Goal: Navigation & Orientation: Find specific page/section

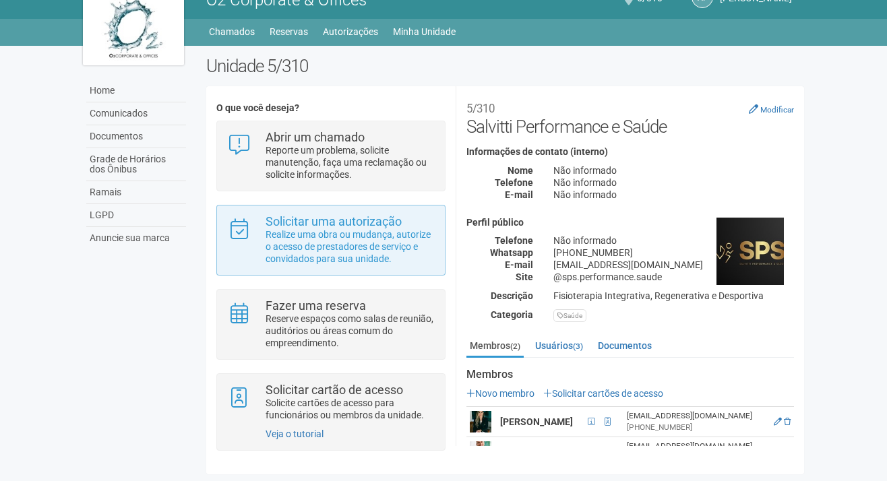
scroll to position [22, 0]
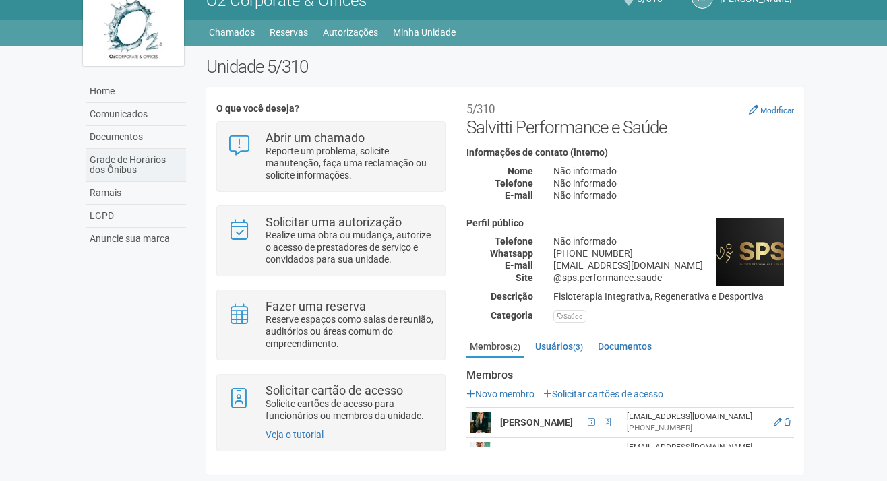
click at [123, 171] on link "Grade de Horários dos Ônibus" at bounding box center [136, 165] width 100 height 33
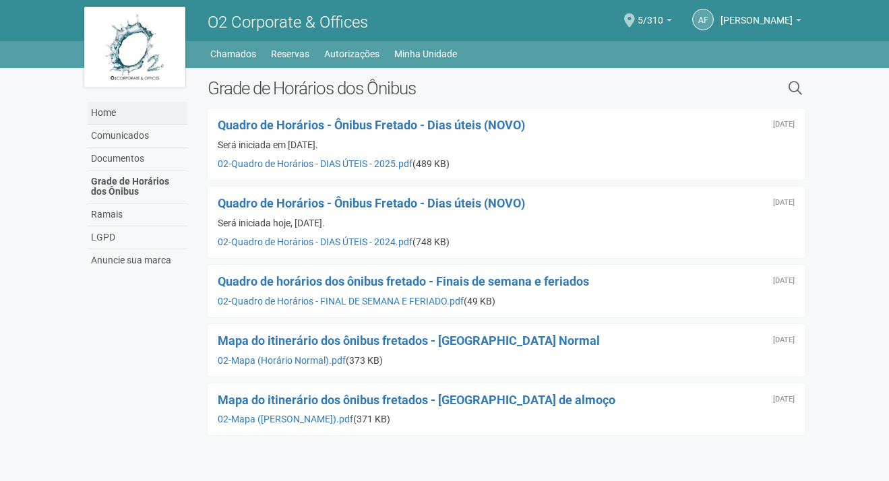
click at [107, 116] on link "Home" at bounding box center [138, 113] width 100 height 23
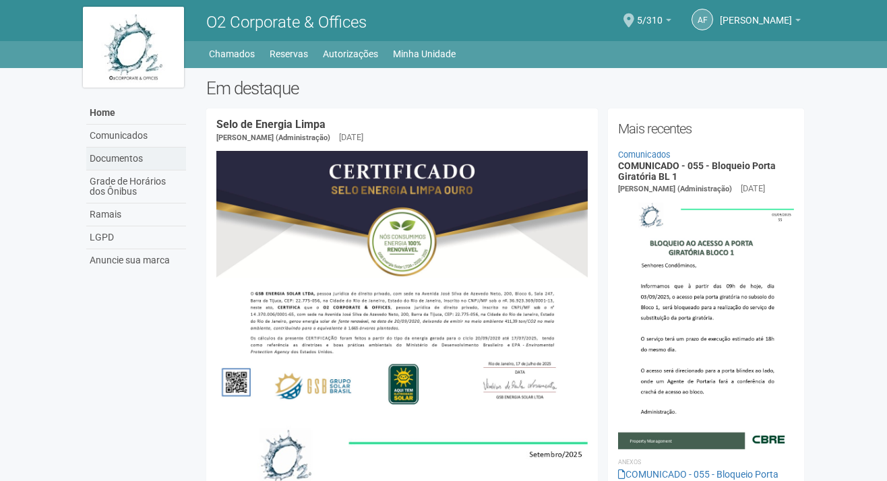
click at [117, 159] on link "Documentos" at bounding box center [136, 159] width 100 height 23
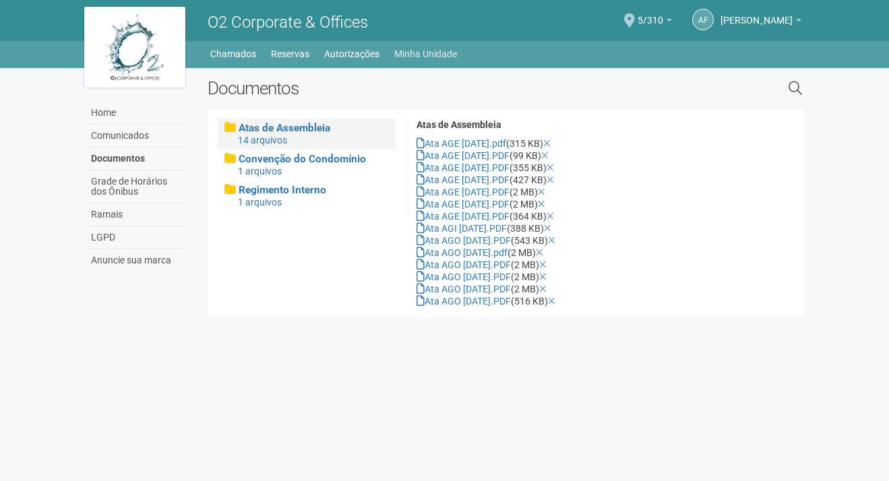
click at [432, 49] on link "Minha Unidade" at bounding box center [425, 54] width 63 height 19
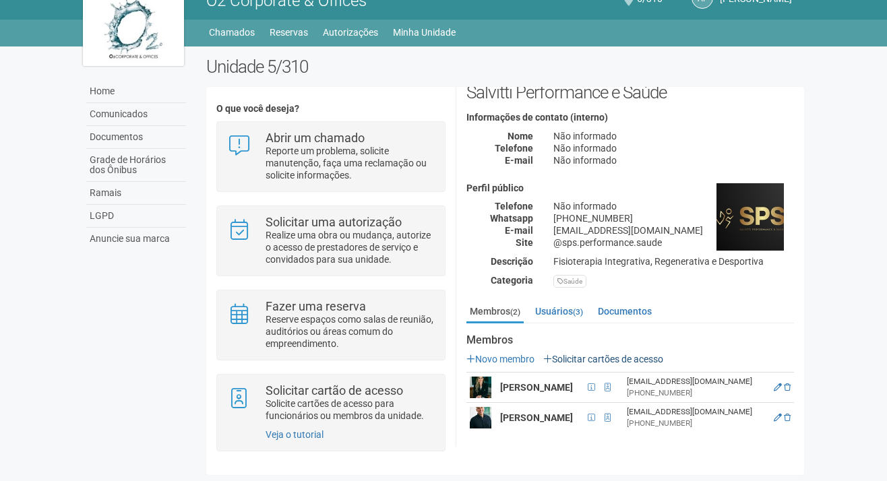
scroll to position [34, 0]
click at [554, 311] on link "Usuários (3)" at bounding box center [559, 312] width 55 height 20
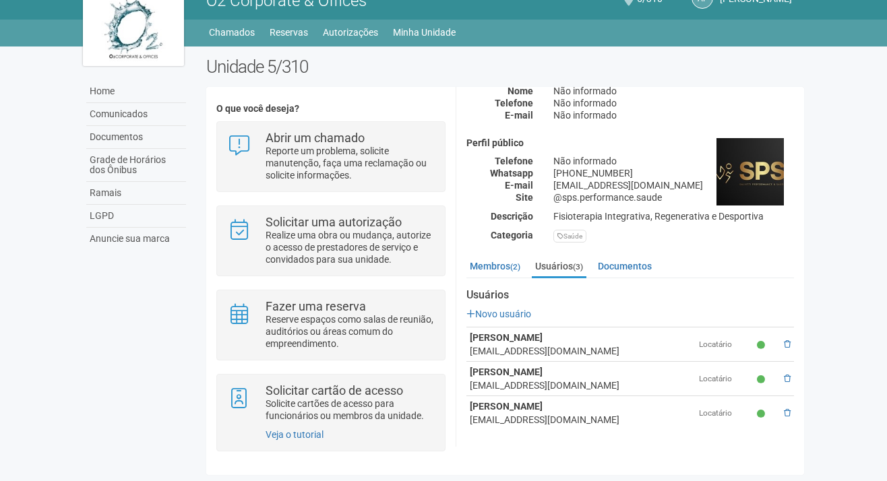
scroll to position [80, 0]
click at [633, 268] on link "Documentos" at bounding box center [625, 267] width 61 height 20
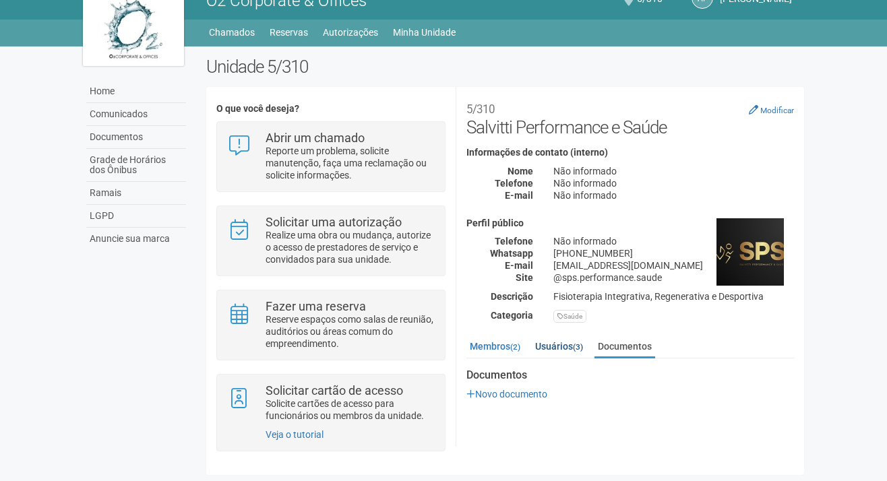
click at [562, 352] on link "Usuários (3)" at bounding box center [559, 346] width 55 height 20
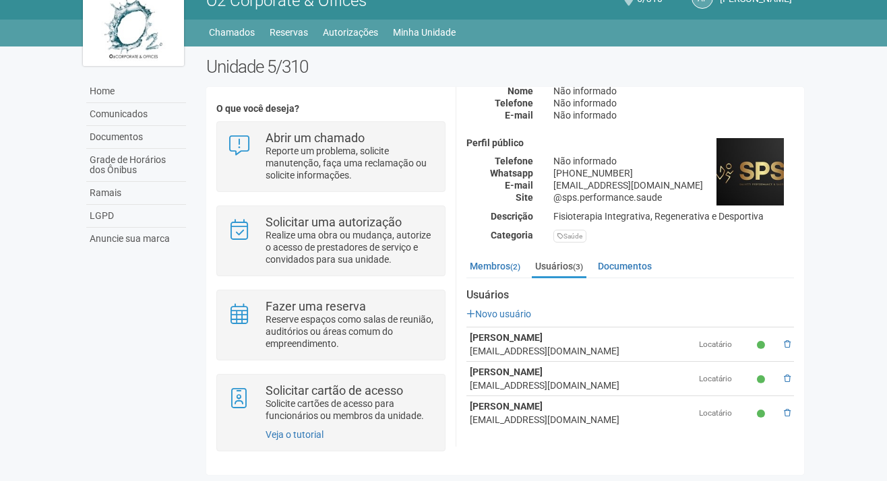
scroll to position [80, 0]
click at [495, 261] on link "Membros (2)" at bounding box center [495, 267] width 57 height 20
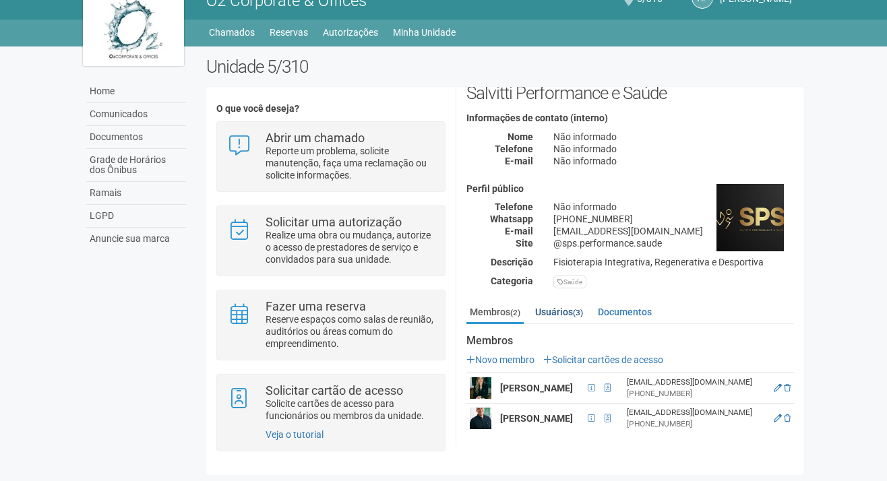
click at [560, 315] on link "Usuários (3)" at bounding box center [559, 312] width 55 height 20
